Goal: Task Accomplishment & Management: Manage account settings

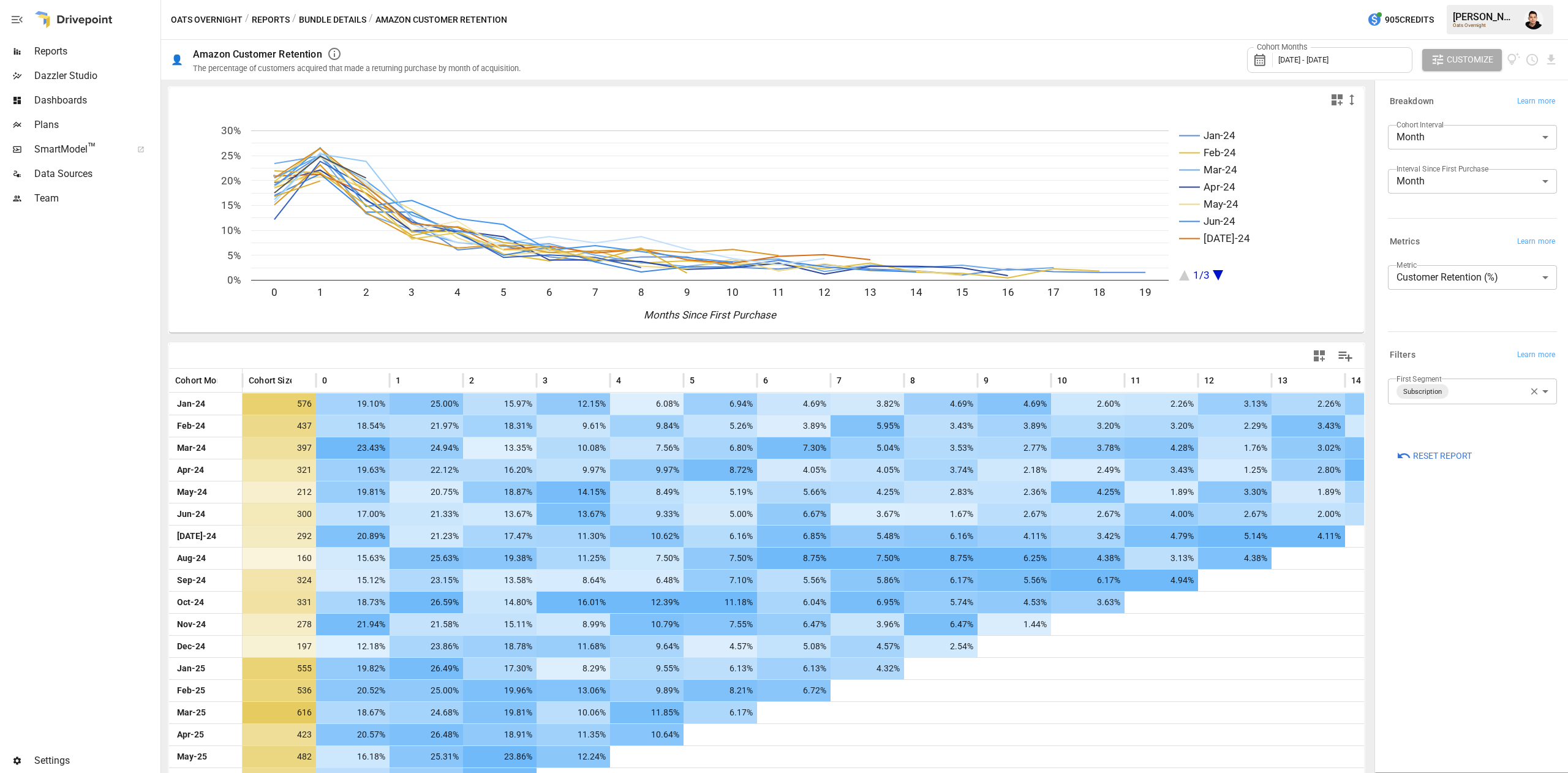
click at [47, 122] on span "Plans" at bounding box center [96, 125] width 123 height 15
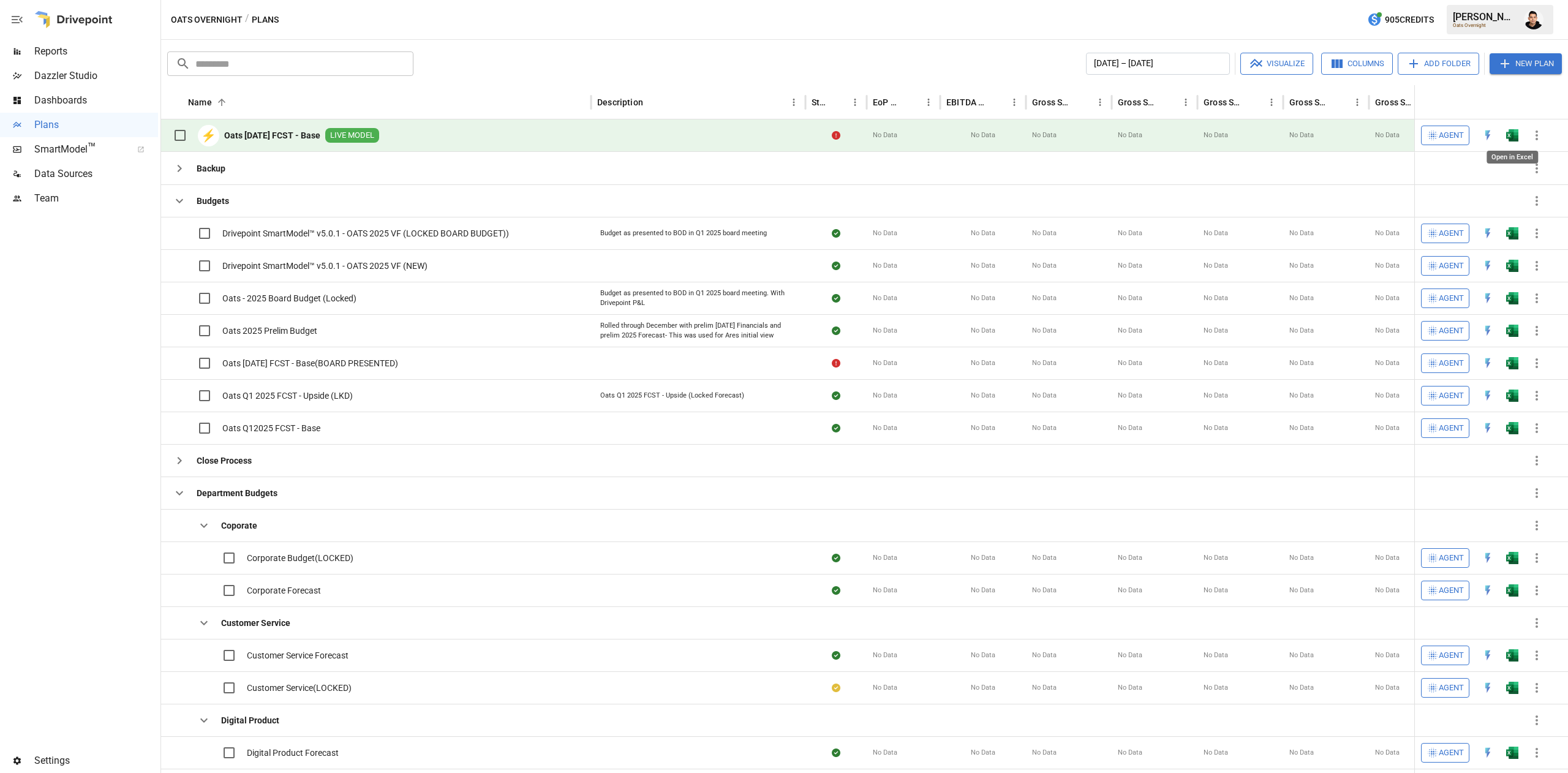
click at [1512, 135] on img "Open in Excel" at bounding box center [1512, 135] width 12 height 12
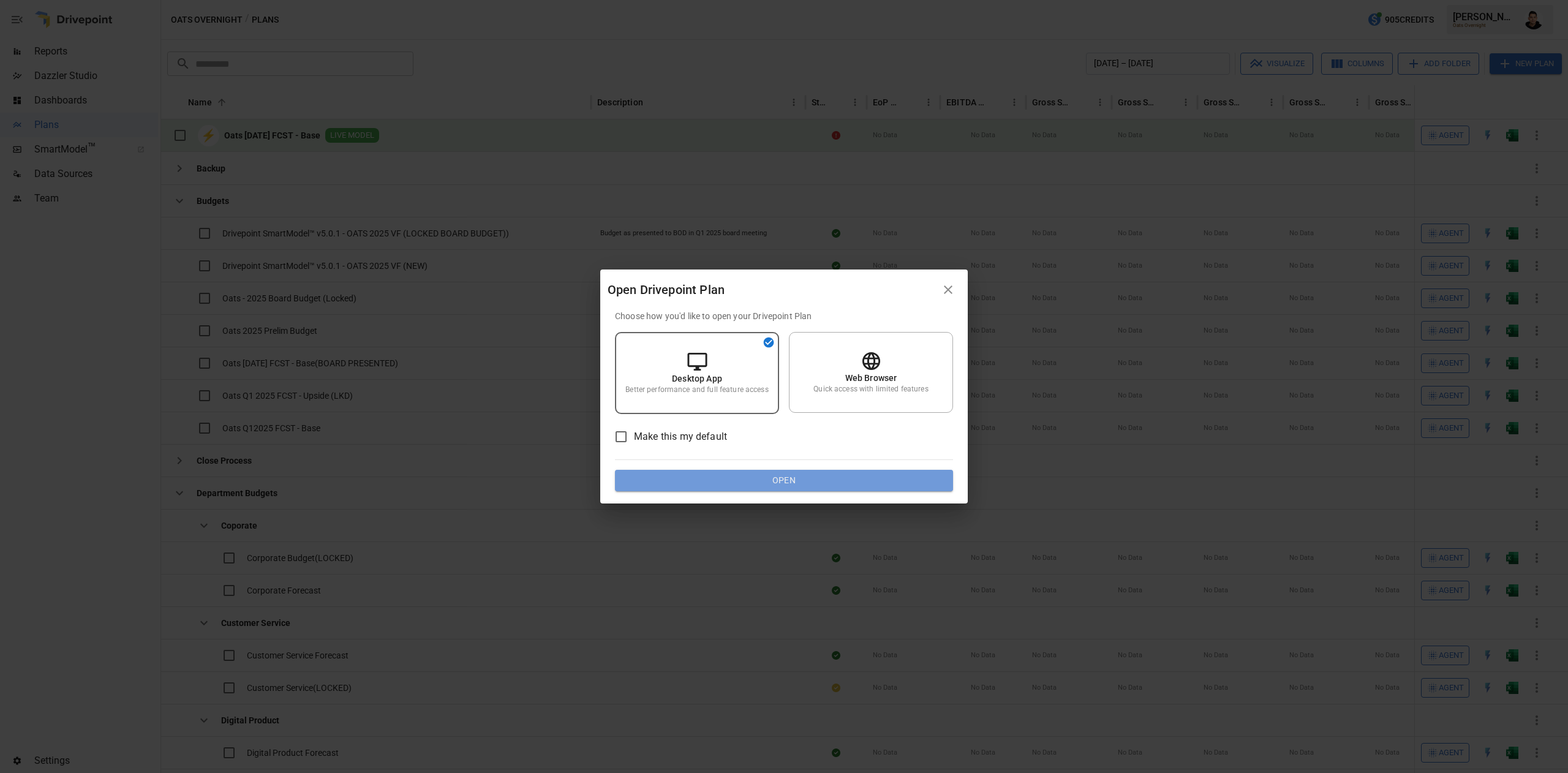
click at [757, 485] on button "Open" at bounding box center [784, 480] width 338 height 22
